Goal: Check status: Check status

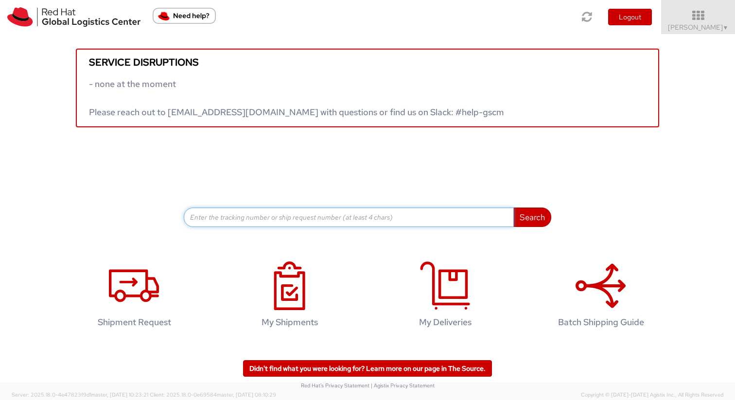
click at [242, 215] on input at bounding box center [349, 217] width 330 height 19
paste input "56698902"
type input "56698902"
click at [513, 208] on button "Search" at bounding box center [532, 217] width 38 height 19
click at [259, 223] on input at bounding box center [349, 217] width 330 height 19
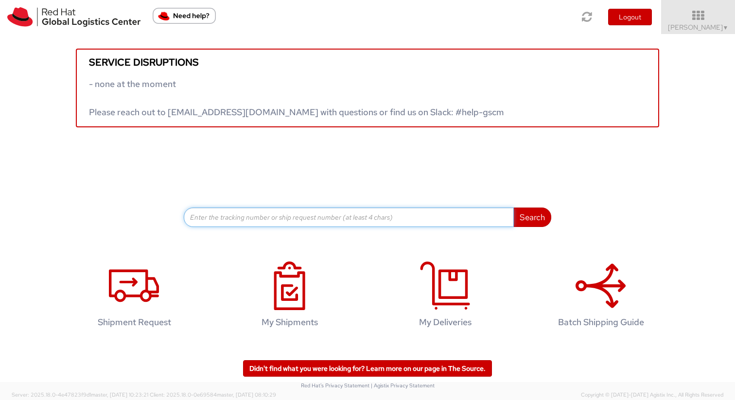
paste input "56698902"
type input "56698902"
click at [513, 208] on button "Search" at bounding box center [532, 217] width 38 height 19
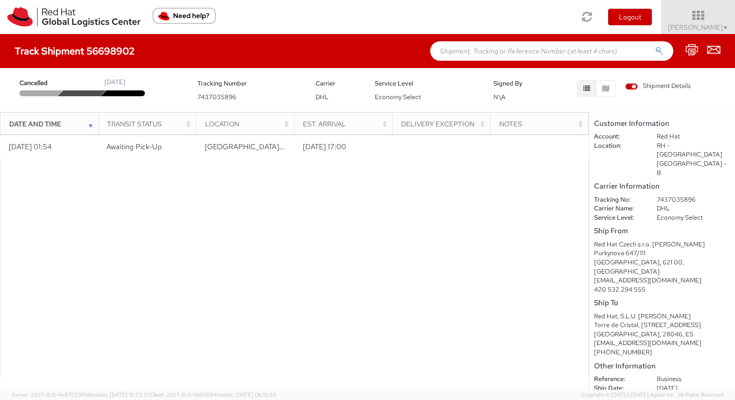
click at [212, 97] on span "7437035896" at bounding box center [216, 97] width 39 height 8
copy span "7437035896"
click at [319, 100] on span "DHL" at bounding box center [321, 97] width 13 height 8
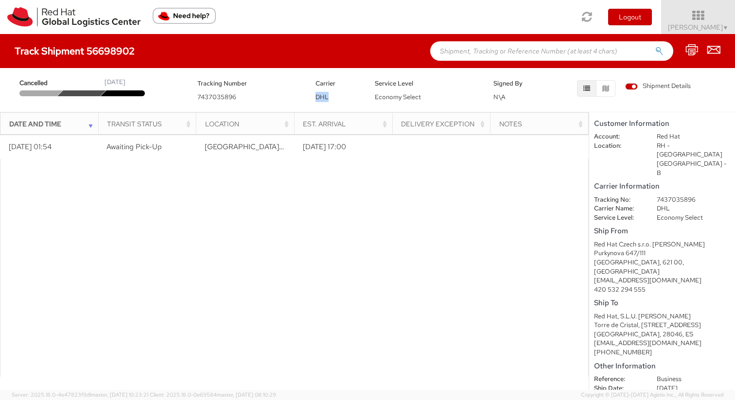
copy span "DHL"
